Goal: Find specific page/section: Find specific page/section

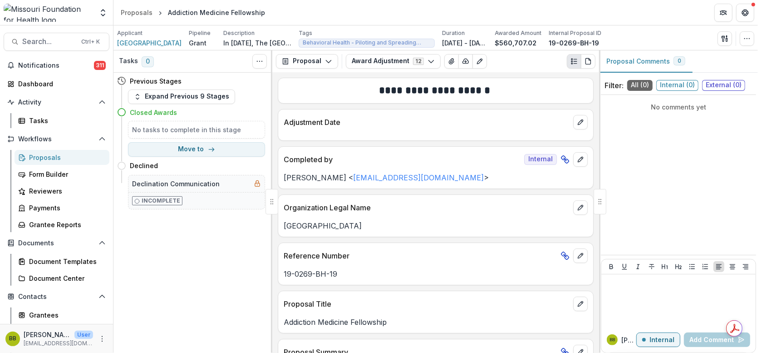
scroll to position [7, 0]
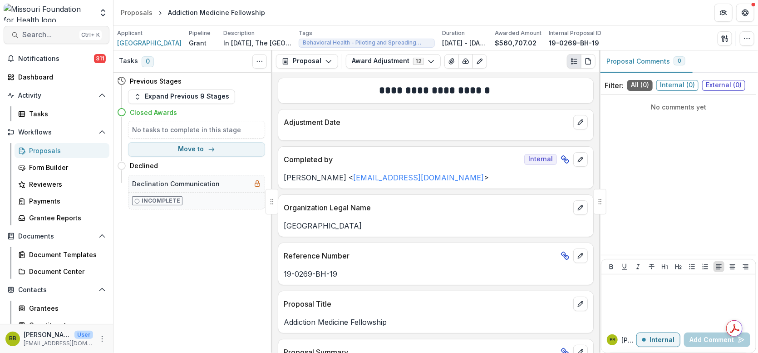
click at [47, 30] on span "Search..." at bounding box center [49, 34] width 54 height 9
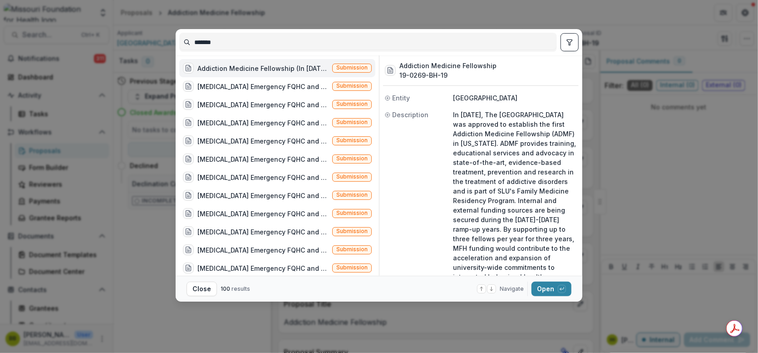
drag, startPoint x: 238, startPoint y: 42, endPoint x: 144, endPoint y: 33, distance: 94.4
click at [144, 33] on div "******* Addiction Medicine Fellowship (In [DATE], The [GEOGRAPHIC_DATA] was app…" at bounding box center [379, 176] width 758 height 353
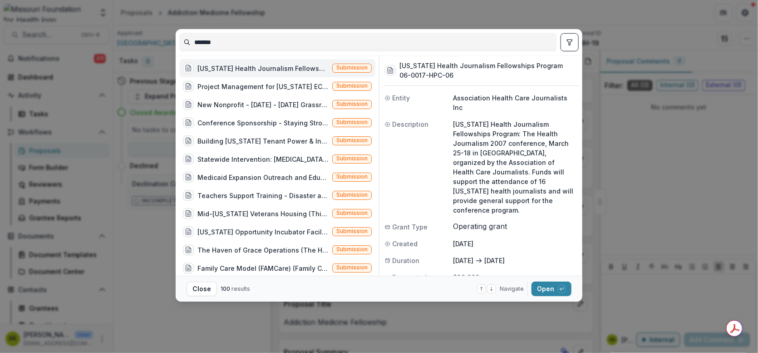
type input "*******"
click at [568, 37] on button "toggle filters" at bounding box center [569, 42] width 18 height 18
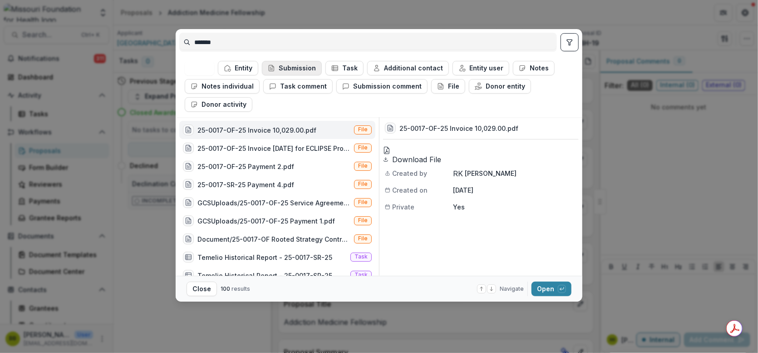
click at [295, 66] on button "Submission" at bounding box center [292, 68] width 60 height 15
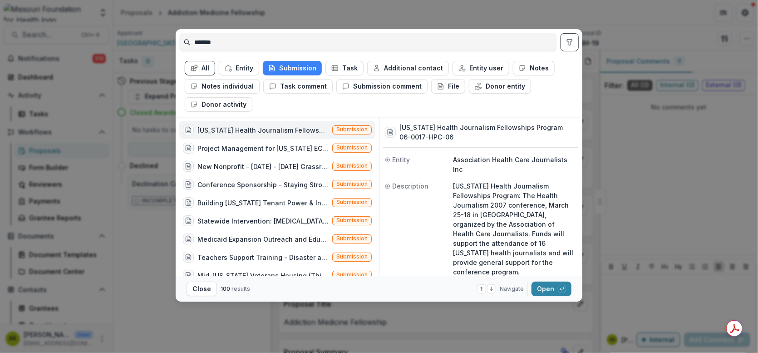
click at [257, 136] on div "[US_STATE] Health Journalism Fellowships Program ([US_STATE] Health Journalism …" at bounding box center [277, 130] width 196 height 18
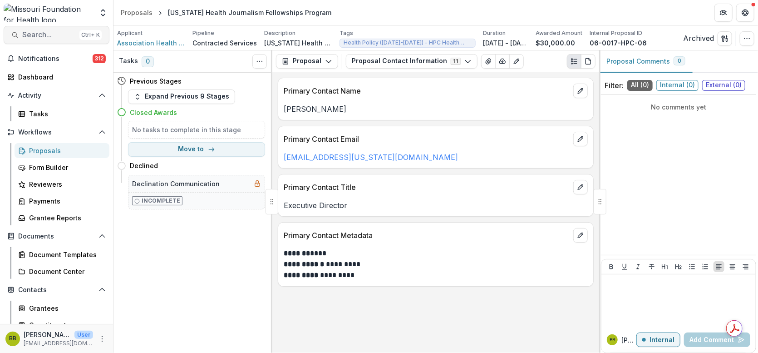
click at [46, 30] on span "Search..." at bounding box center [49, 34] width 54 height 9
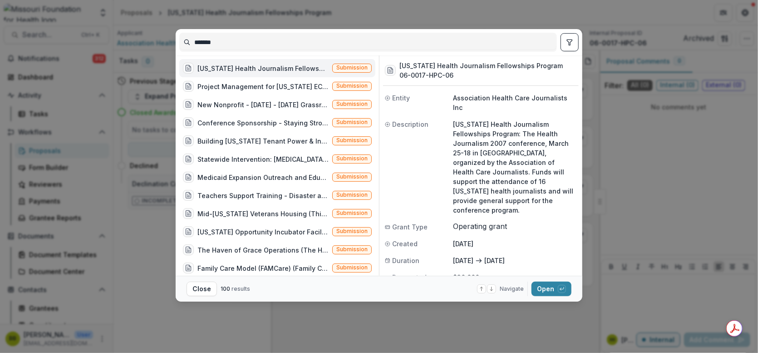
click at [575, 34] on button "toggle filters" at bounding box center [569, 42] width 18 height 18
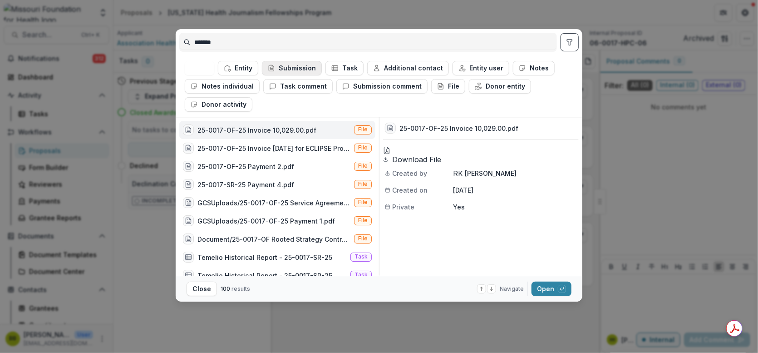
click at [308, 67] on button "Submission" at bounding box center [292, 68] width 60 height 15
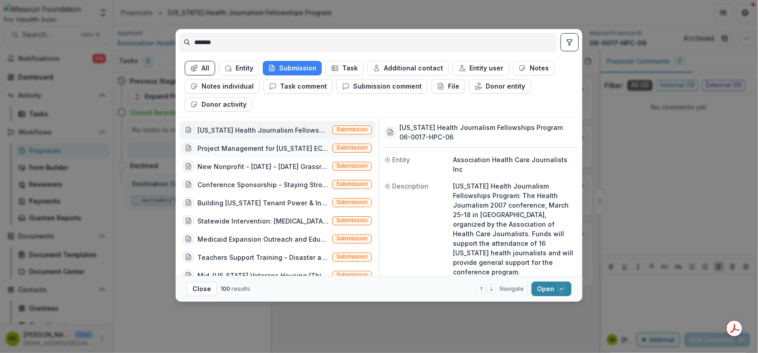
click at [249, 147] on div "Project Management for [US_STATE] ECLIPSE Fund (Rooted Strategy proposes to ser…" at bounding box center [262, 148] width 131 height 10
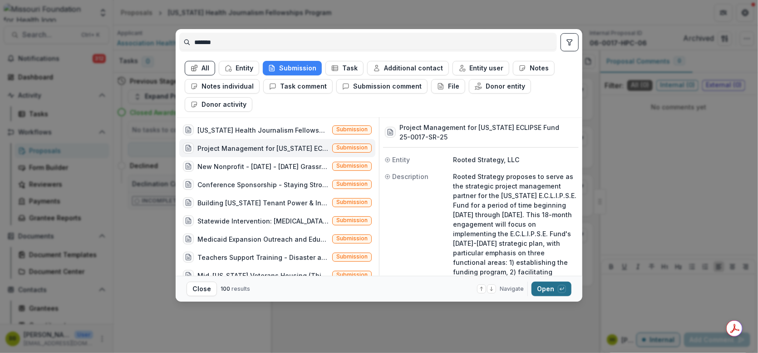
click at [543, 289] on button "Open with enter key" at bounding box center [551, 288] width 40 height 15
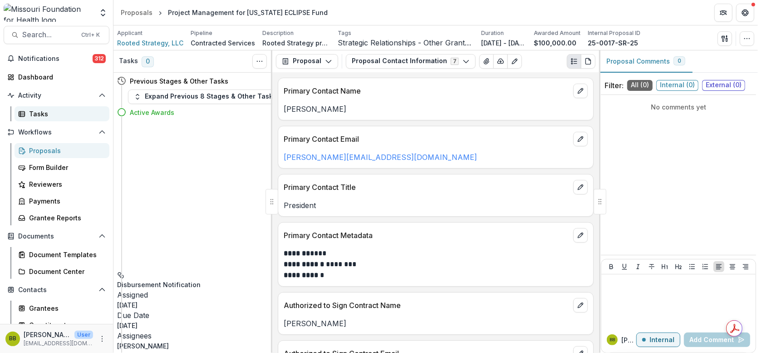
click at [44, 117] on div "Tasks" at bounding box center [65, 114] width 73 height 10
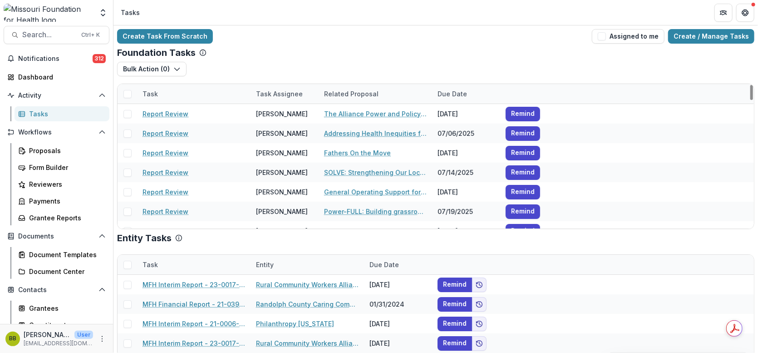
click at [661, 98] on div at bounding box center [624, 94] width 113 height 20
